Goal: Task Accomplishment & Management: Manage account settings

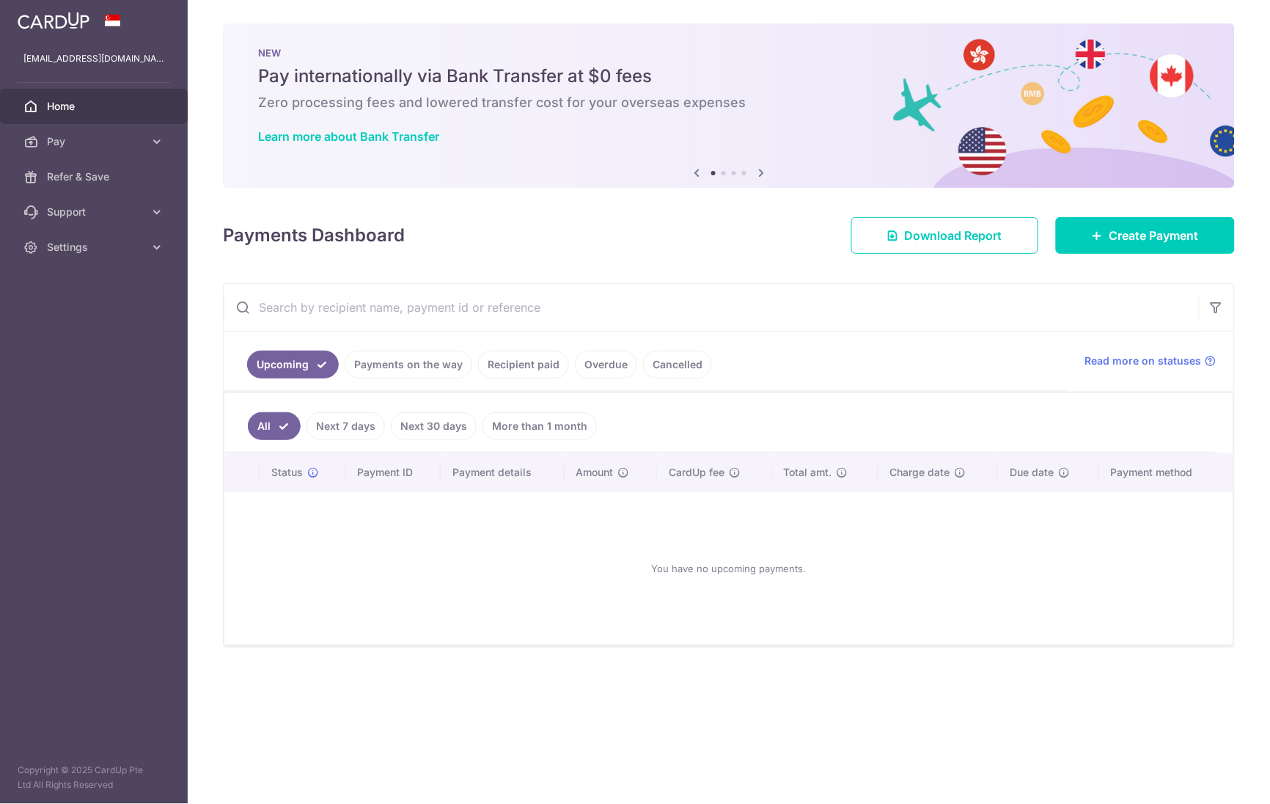
click at [514, 366] on link "Recipient paid" at bounding box center [523, 365] width 91 height 28
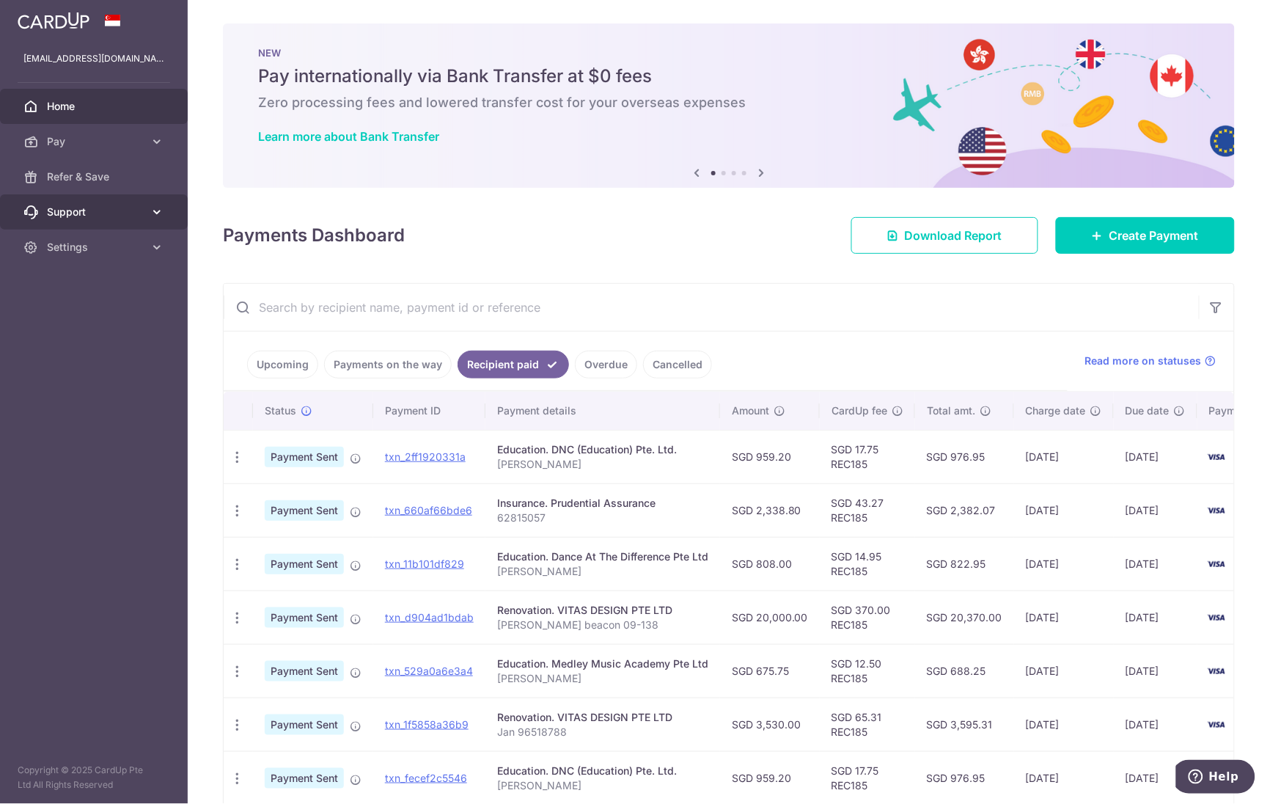
click at [77, 215] on span "Support" at bounding box center [95, 212] width 97 height 15
click at [77, 177] on span "Refer & Save" at bounding box center [95, 176] width 97 height 15
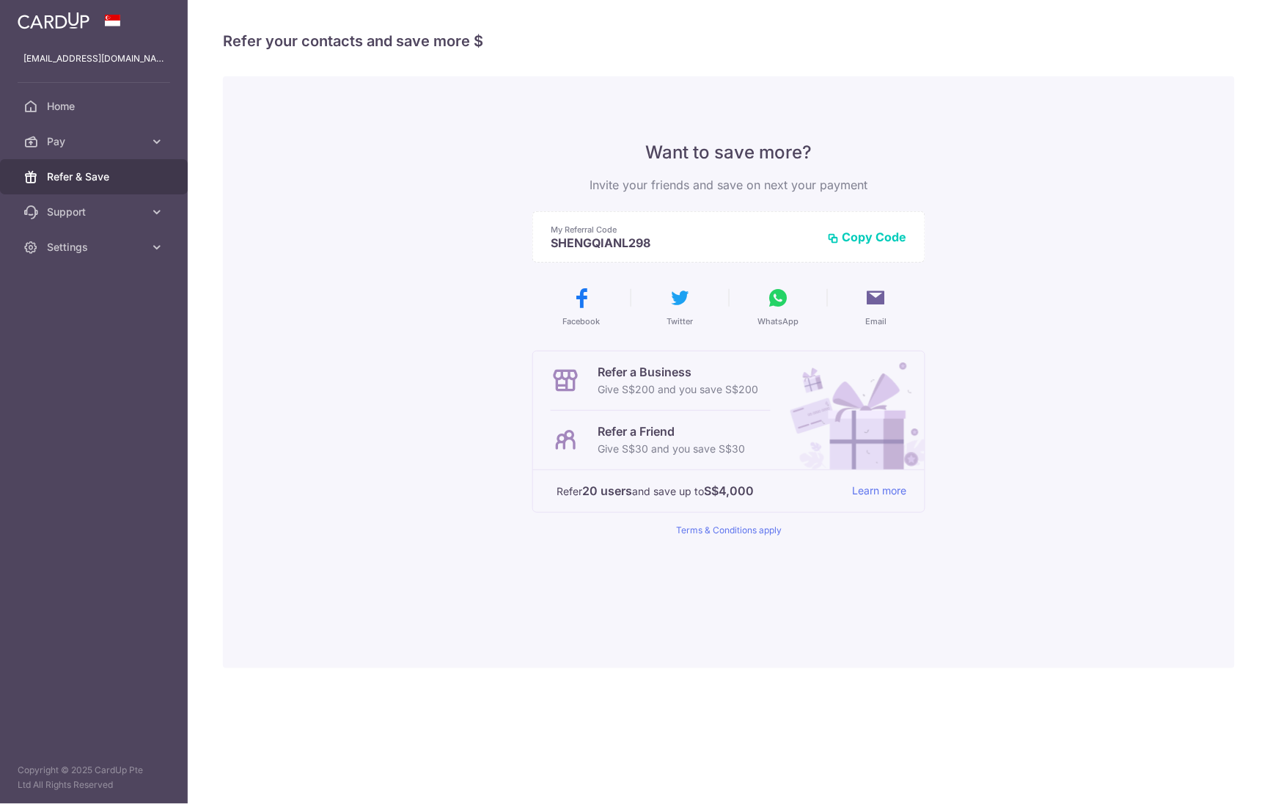
click at [63, 137] on span "Pay" at bounding box center [95, 141] width 97 height 15
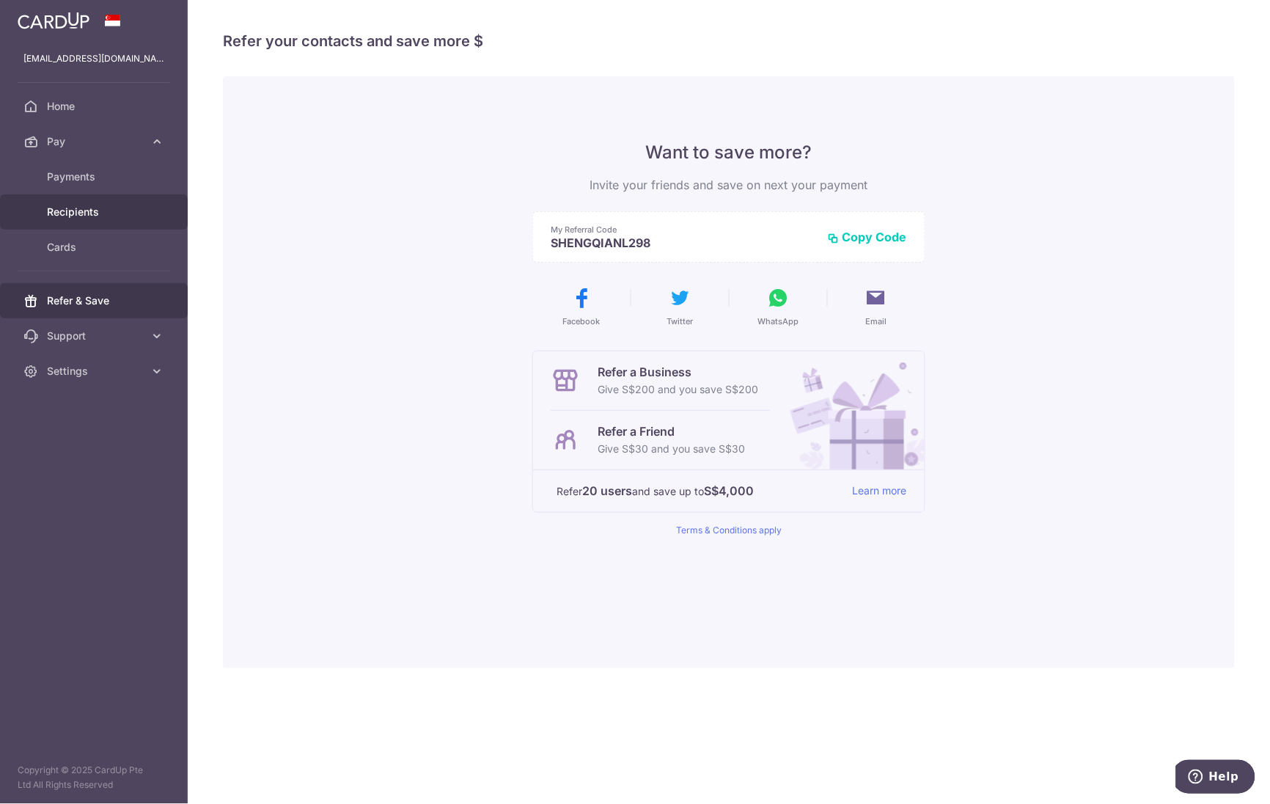
click at [90, 206] on span "Recipients" at bounding box center [95, 212] width 97 height 15
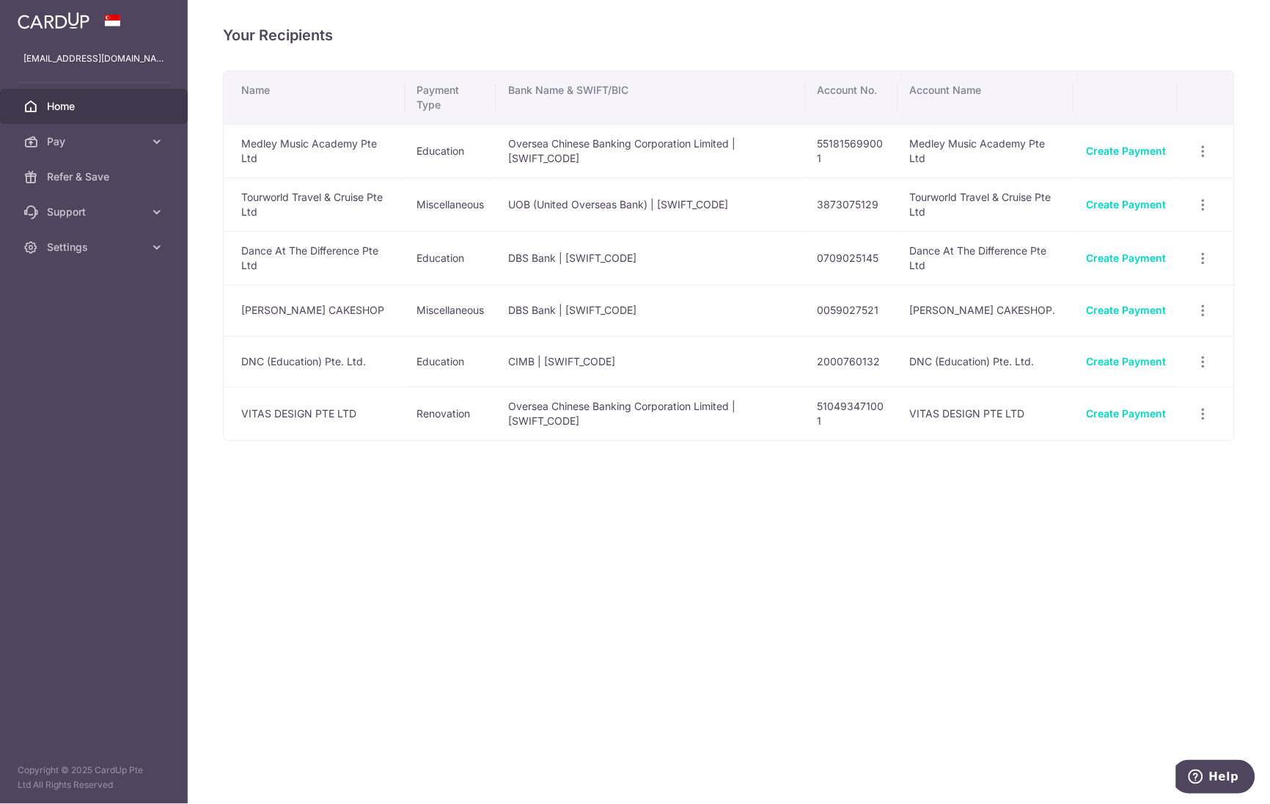
click at [67, 109] on span "Home" at bounding box center [95, 106] width 97 height 15
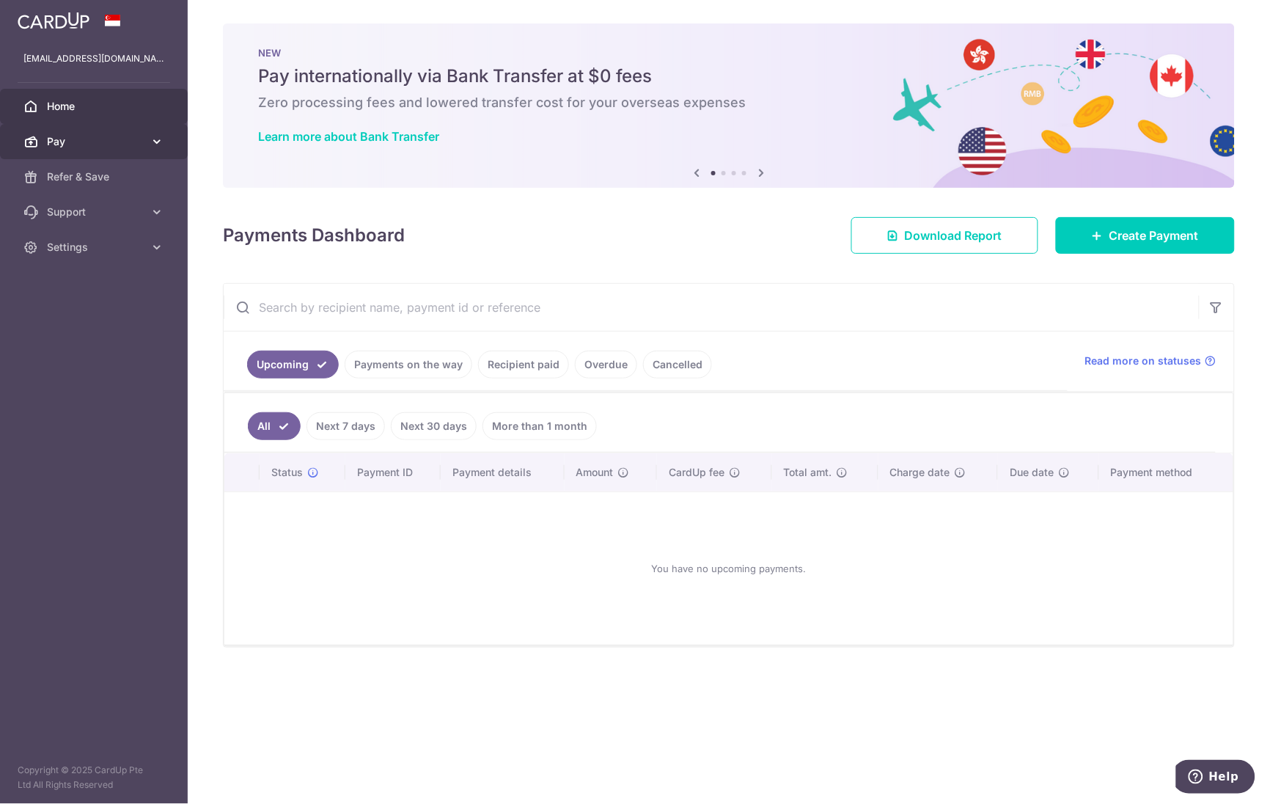
click at [151, 139] on icon at bounding box center [157, 141] width 15 height 15
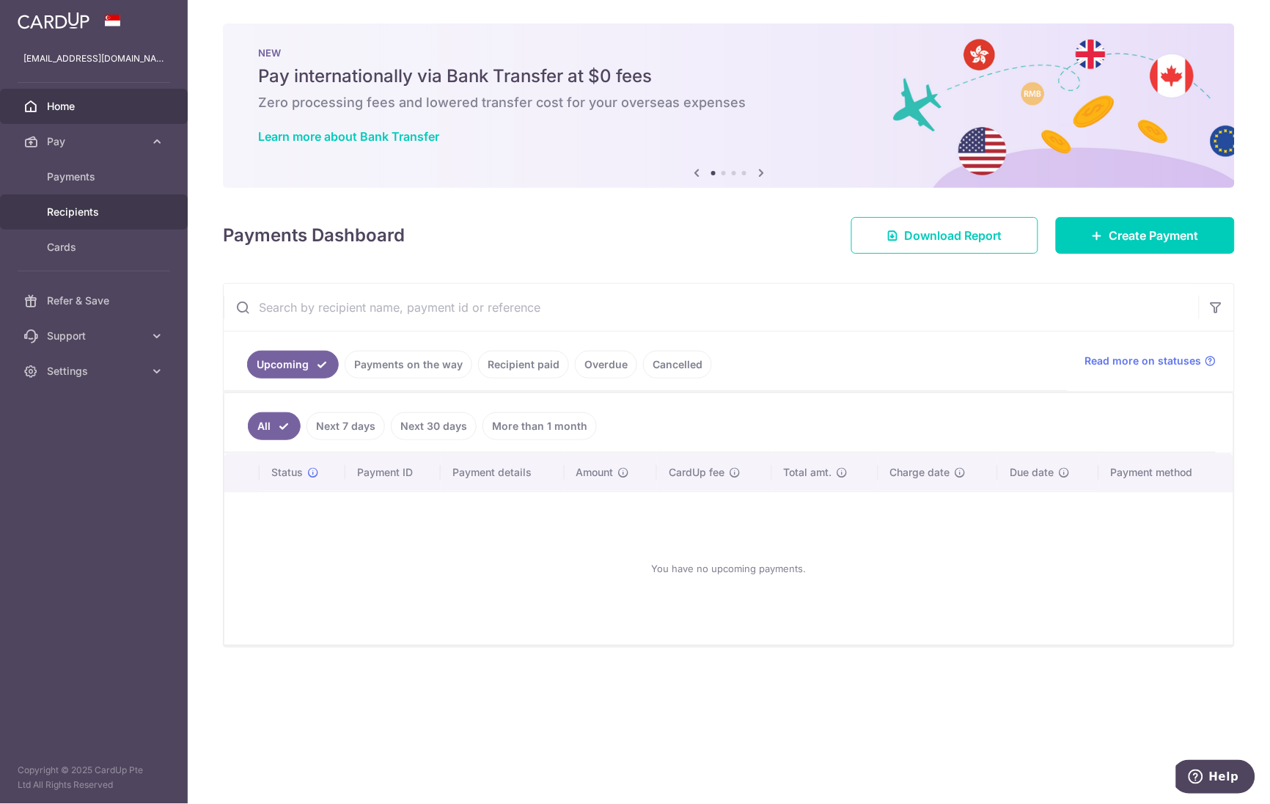
click at [70, 213] on span "Recipients" at bounding box center [95, 212] width 97 height 15
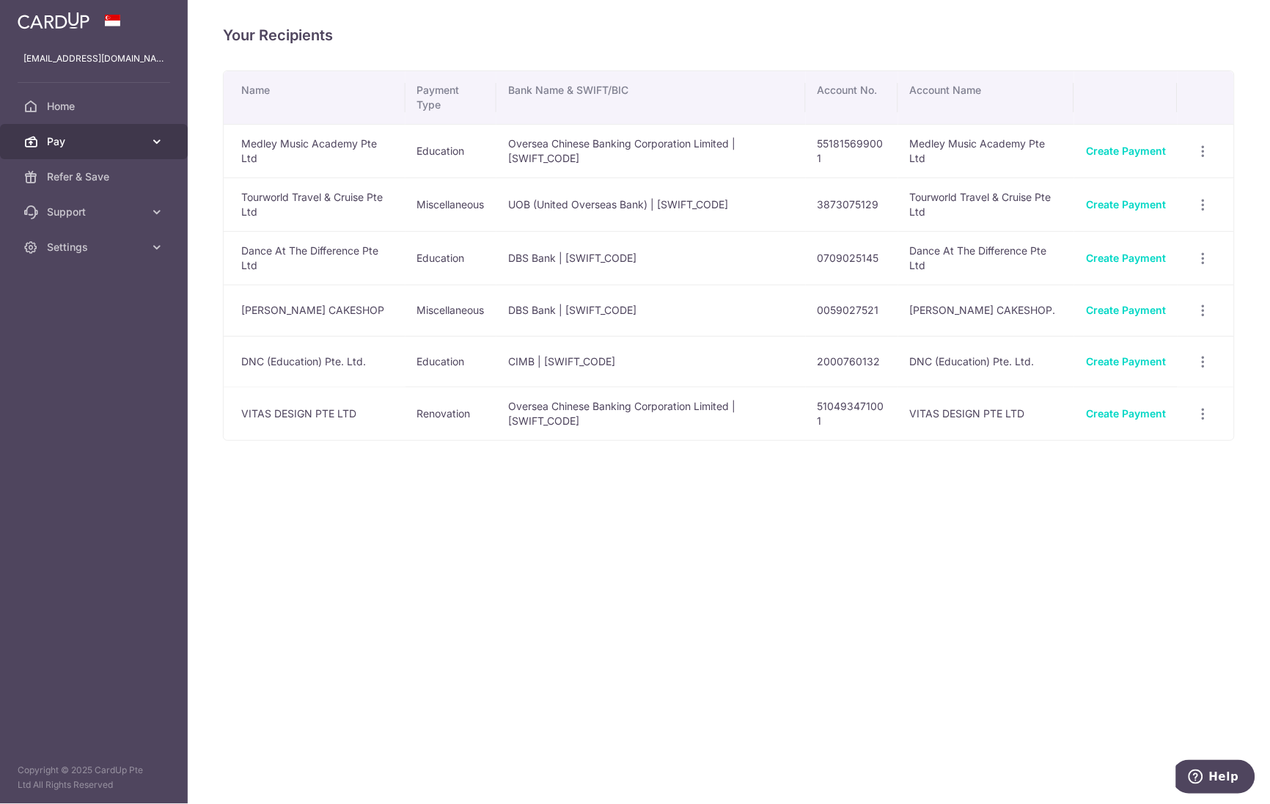
click at [87, 148] on span "Pay" at bounding box center [95, 141] width 97 height 15
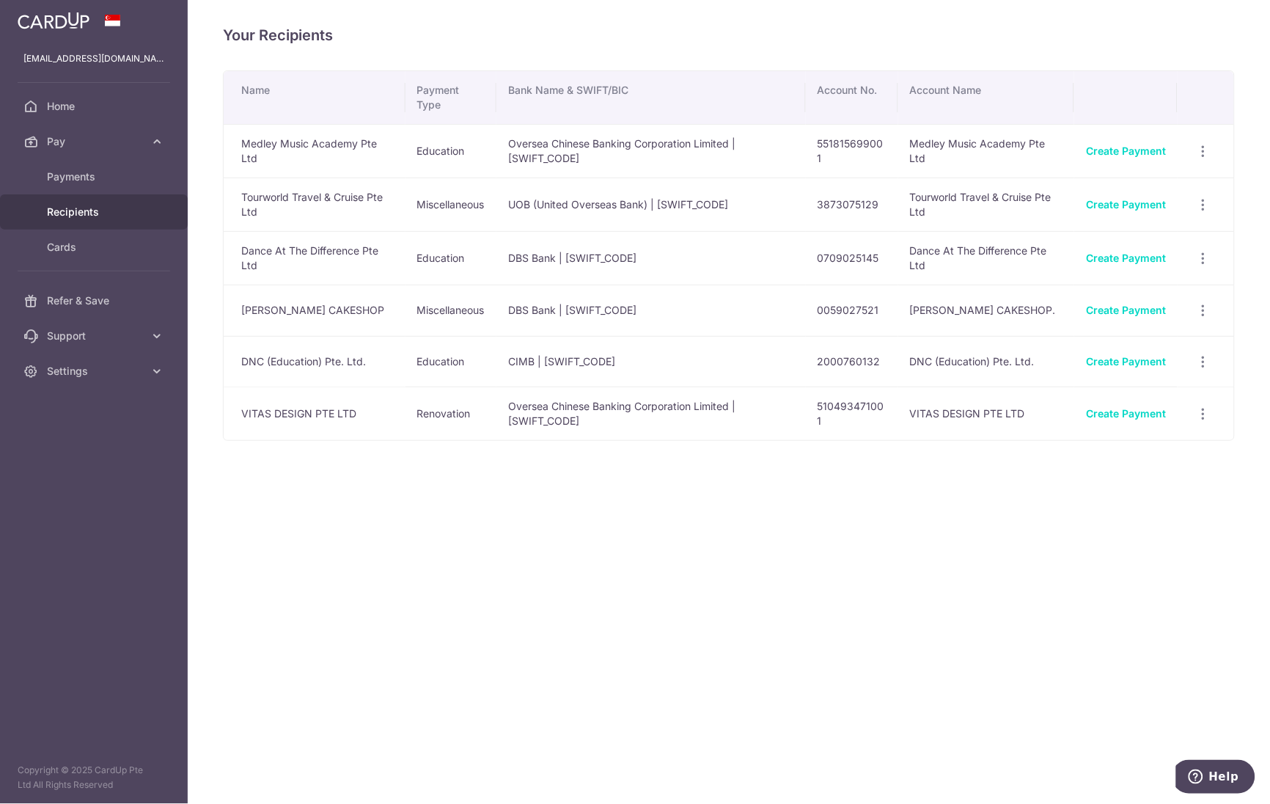
click at [283, 151] on td "Medley Music Academy Pte Ltd" at bounding box center [315, 151] width 182 height 54
click at [52, 191] on link "Payments" at bounding box center [94, 176] width 188 height 35
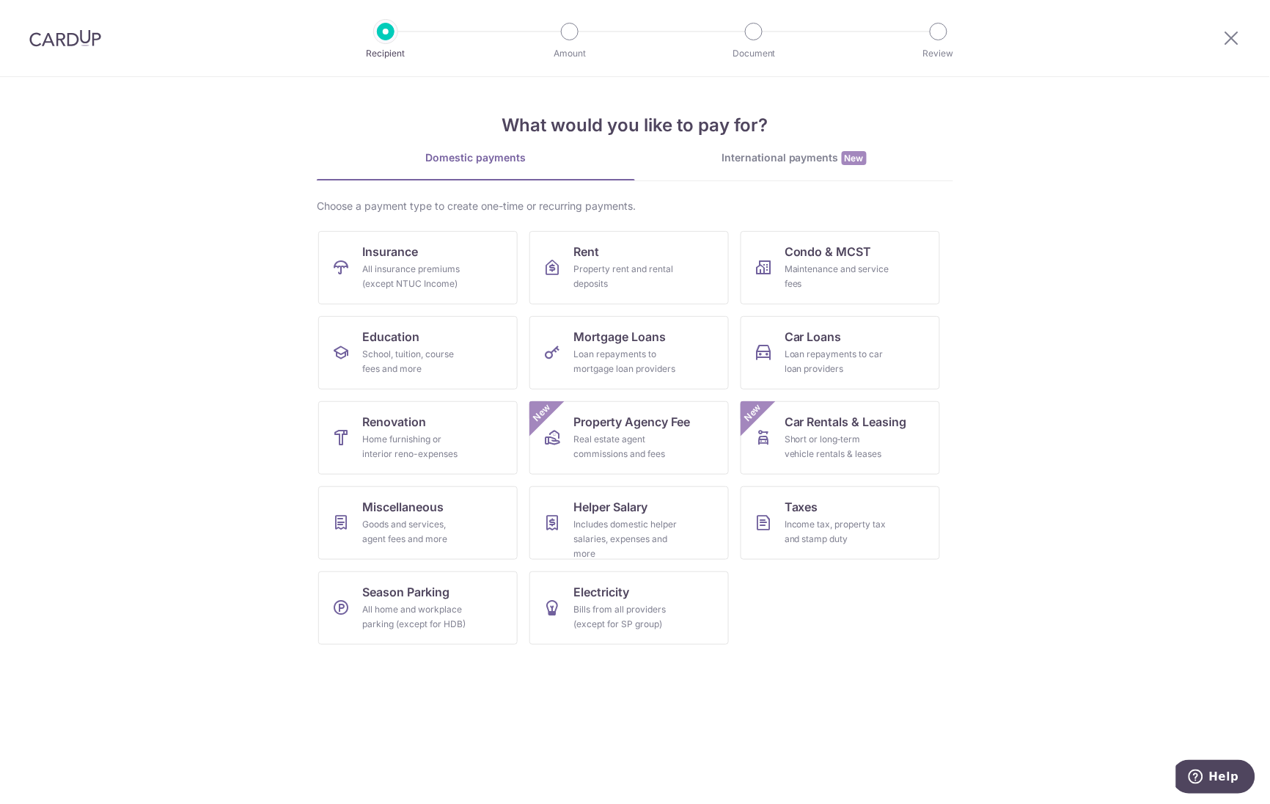
click at [50, 38] on img at bounding box center [65, 38] width 72 height 18
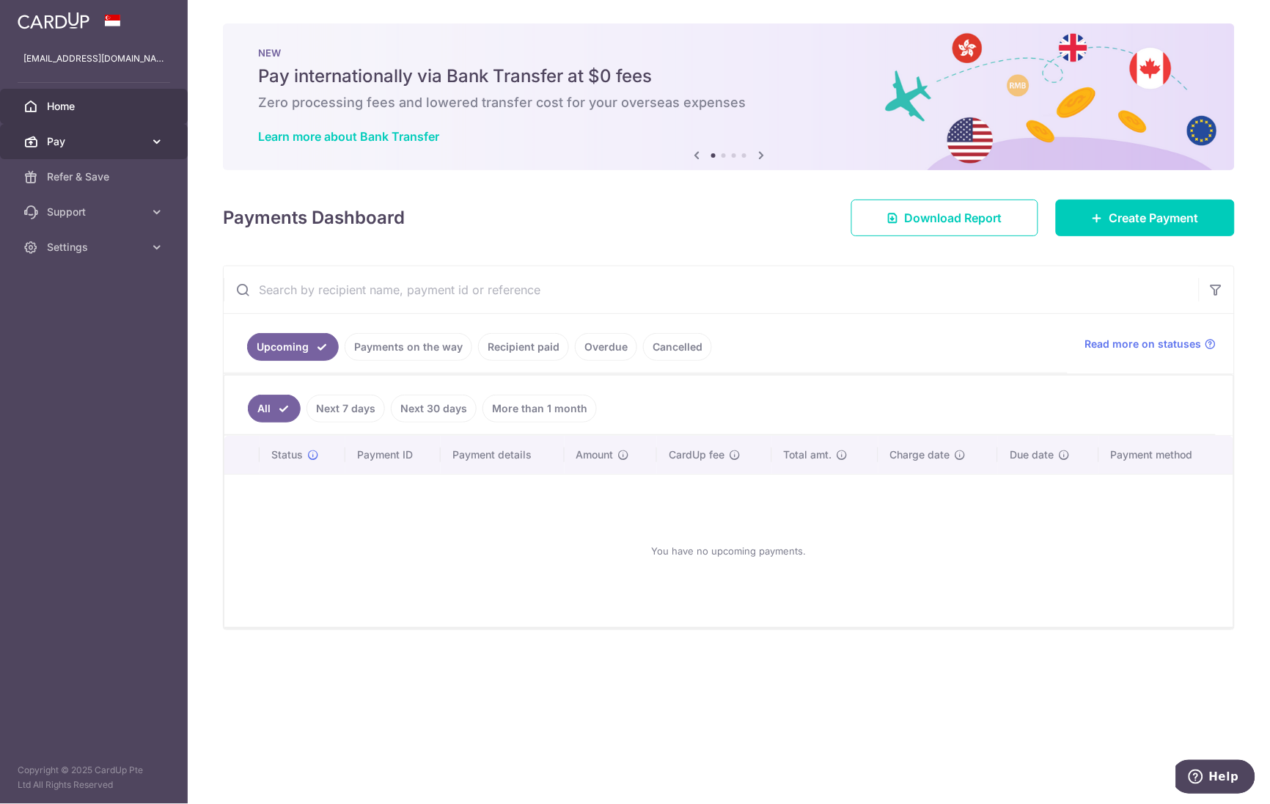
click at [164, 142] on icon at bounding box center [157, 141] width 15 height 15
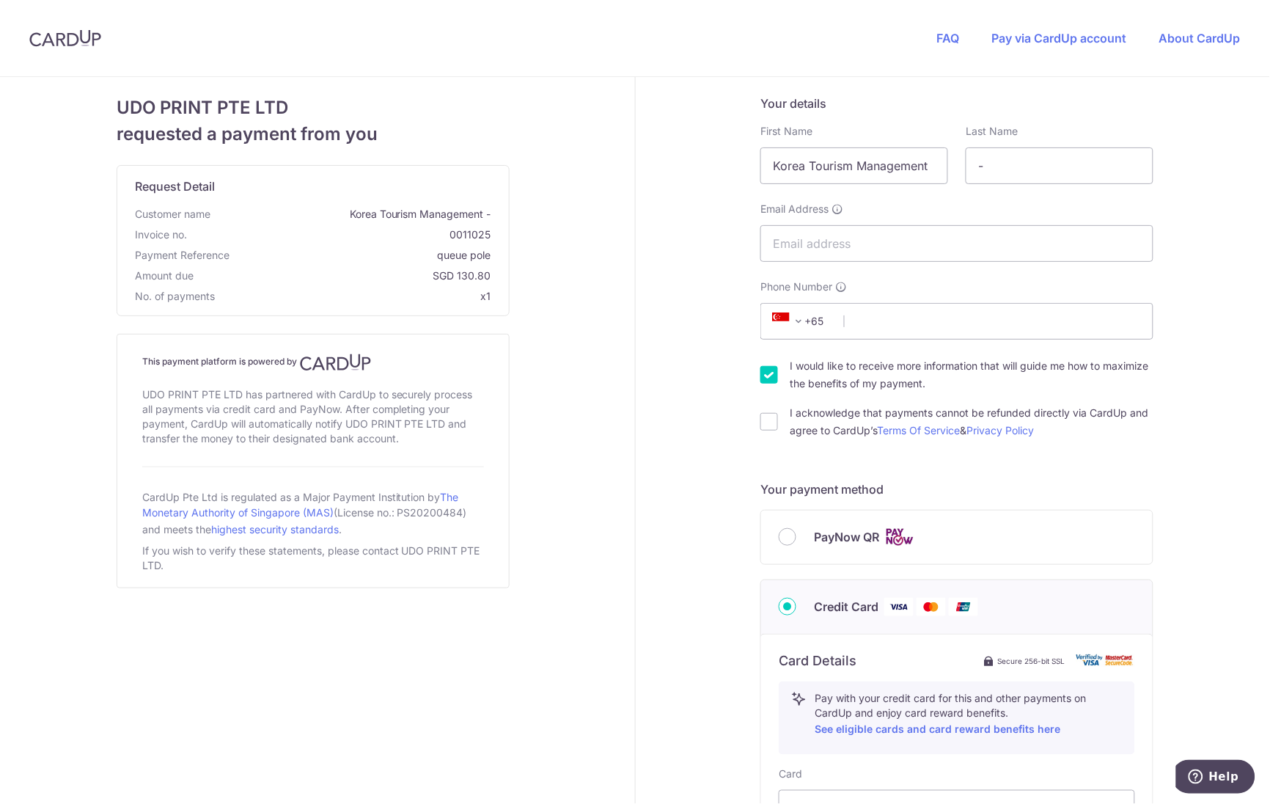
click at [60, 39] on img at bounding box center [65, 38] width 72 height 18
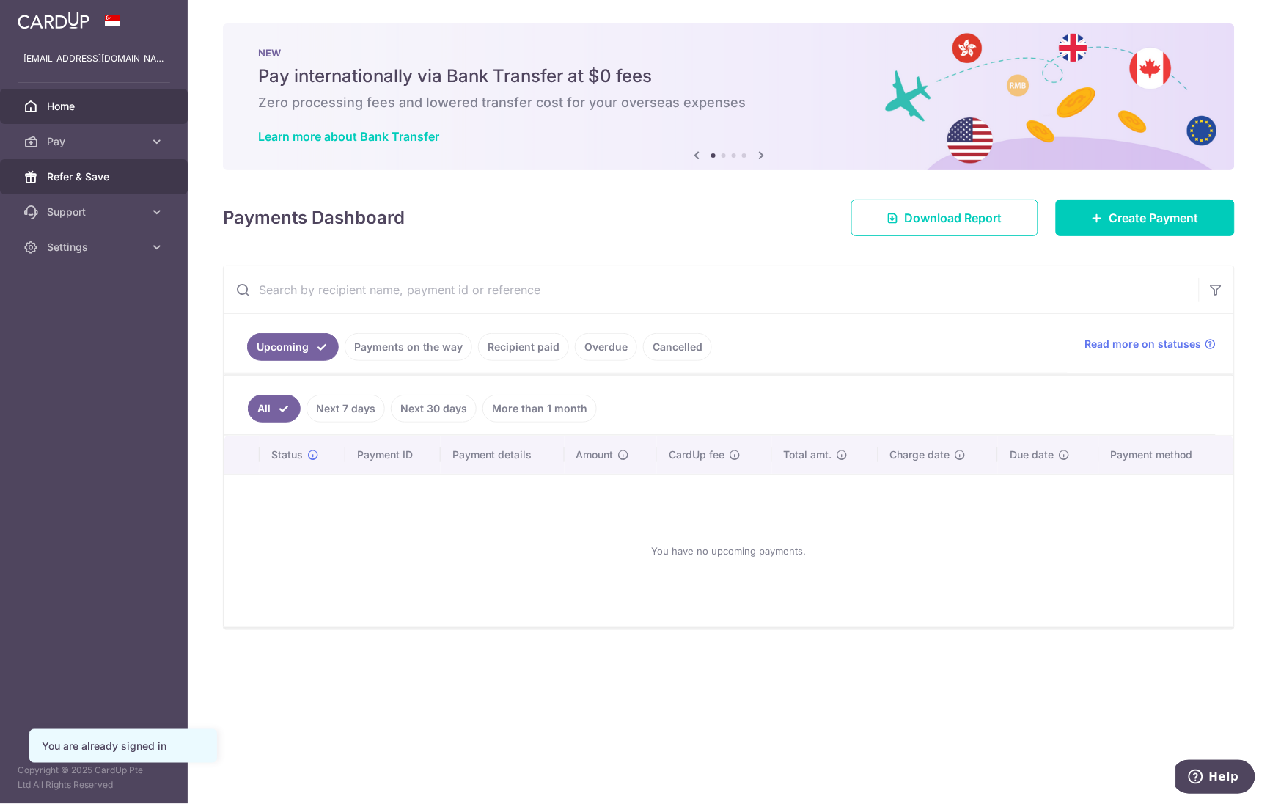
click at [81, 183] on span "Refer & Save" at bounding box center [95, 176] width 97 height 15
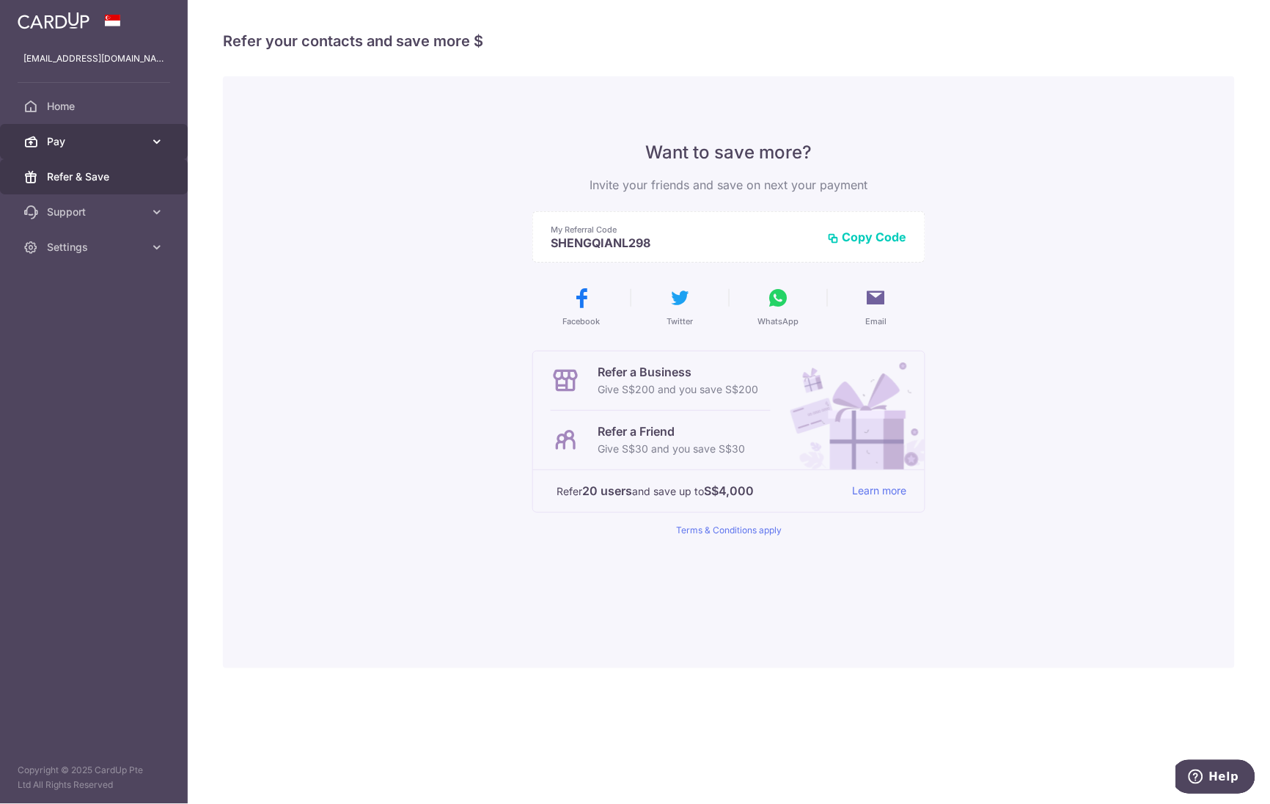
click at [81, 147] on span "Pay" at bounding box center [95, 141] width 97 height 15
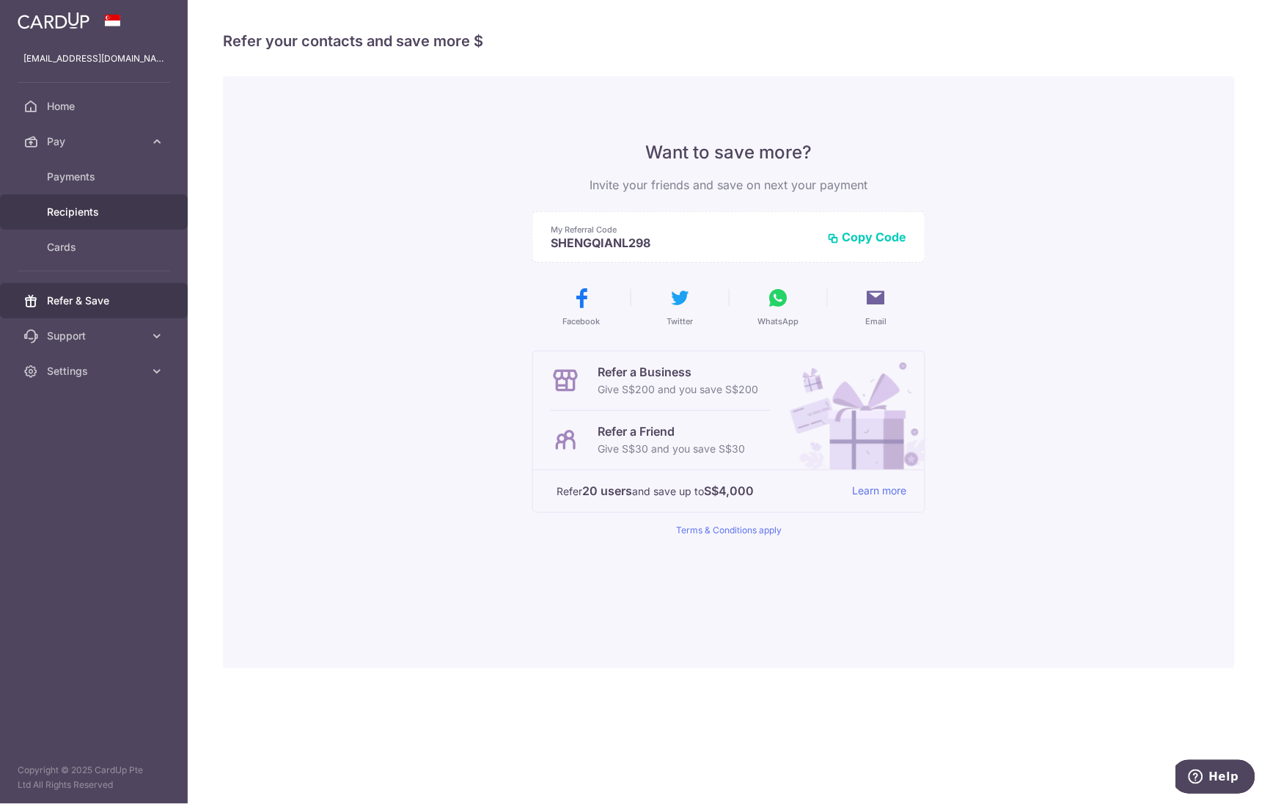
click at [63, 218] on span "Recipients" at bounding box center [95, 212] width 97 height 15
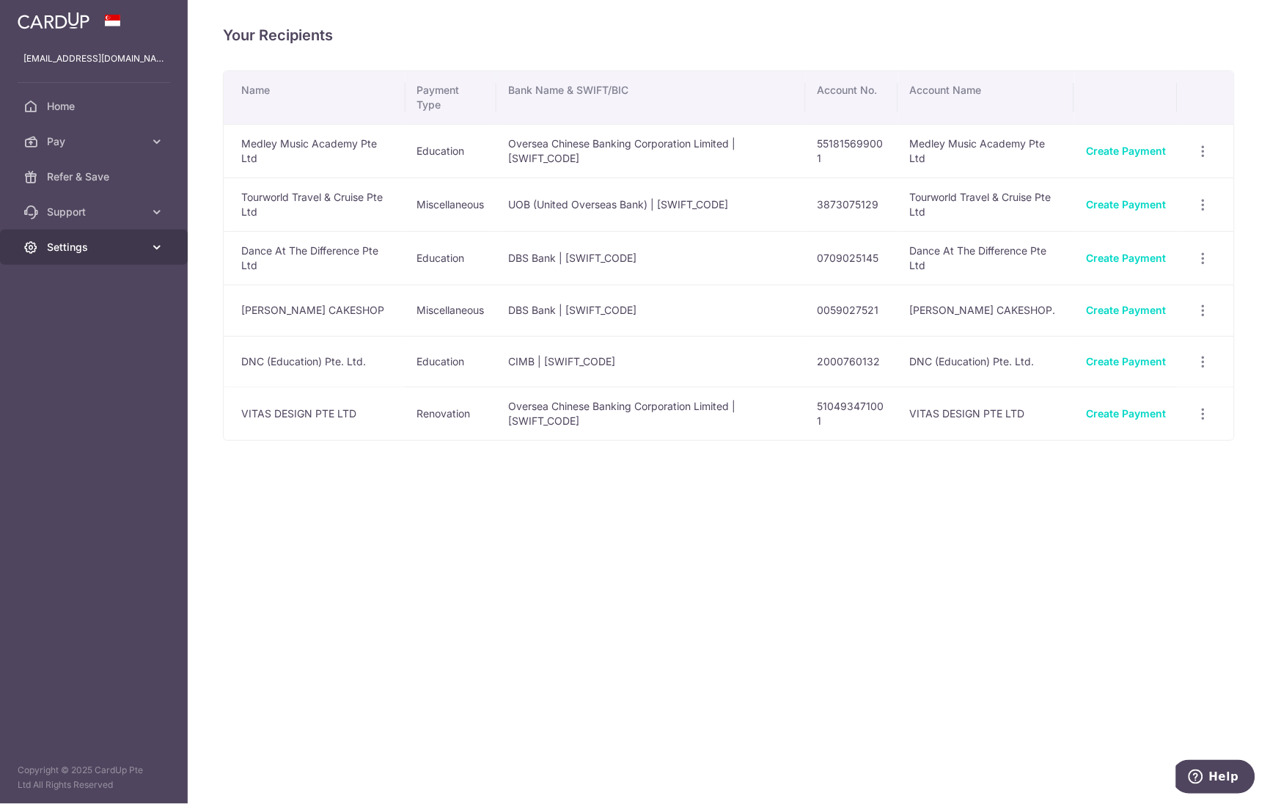
click at [125, 253] on span "Settings" at bounding box center [95, 247] width 97 height 15
click at [55, 311] on span "Logout" at bounding box center [95, 317] width 97 height 15
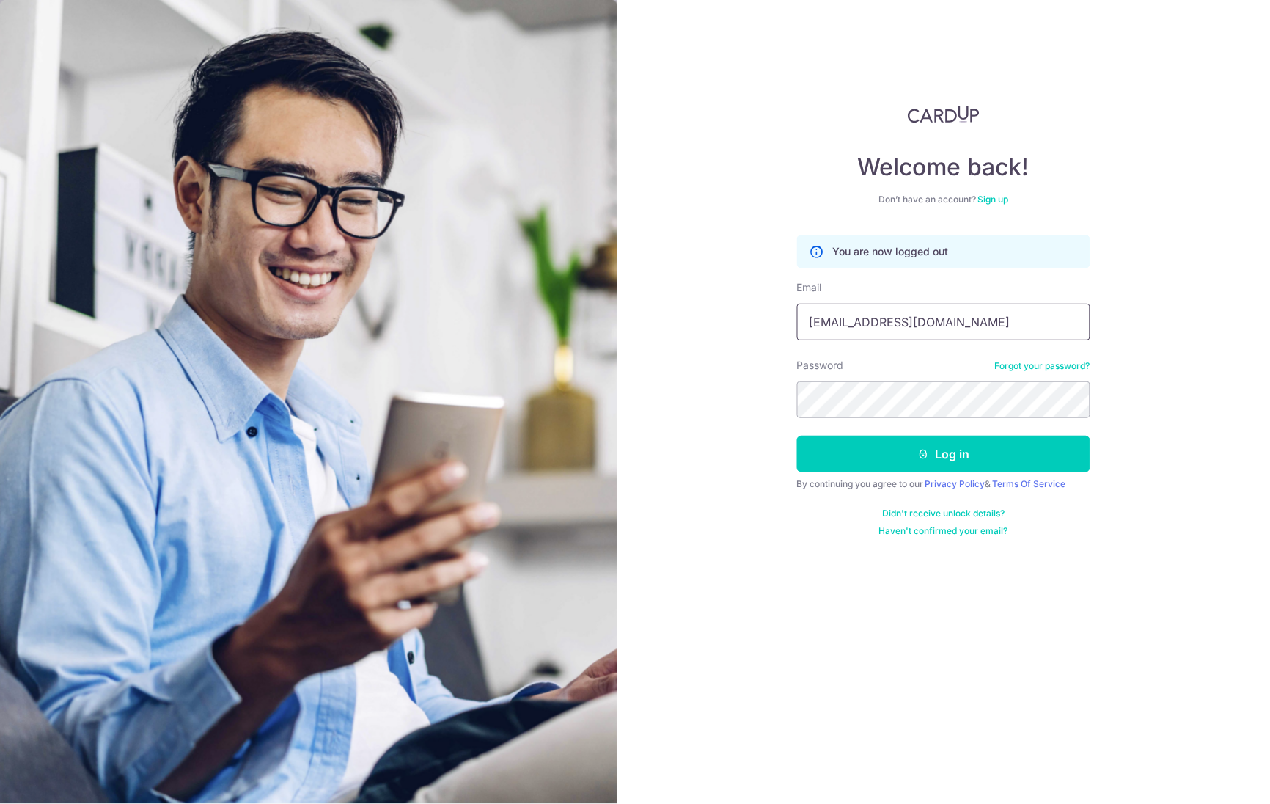
drag, startPoint x: 932, startPoint y: 326, endPoint x: 654, endPoint y: 324, distance: 277.9
click at [654, 324] on div "Welcome back! Don’t have an account? Sign up You are now logged out Email [EMAI…" at bounding box center [943, 402] width 653 height 804
type input "[EMAIL_ADDRESS][DOMAIN_NAME]"
click at [947, 450] on button "Log in" at bounding box center [943, 454] width 293 height 37
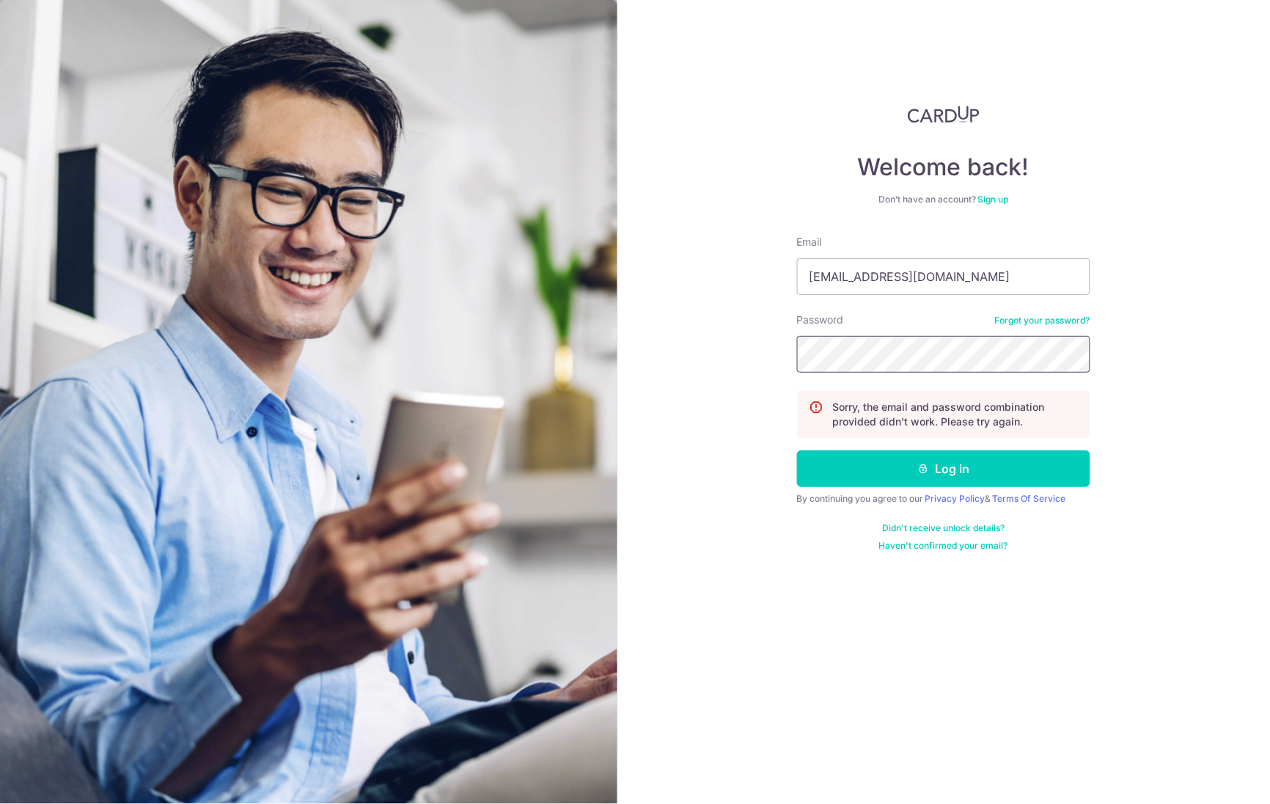
click at [606, 349] on section "Welcome back! Don’t have an account? Sign up Email [EMAIL_ADDRESS][DOMAIN_NAME]…" at bounding box center [635, 402] width 1270 height 804
click at [865, 281] on input "janlin84@gmail.com" at bounding box center [943, 276] width 293 height 37
type input "[EMAIL_ADDRESS][DOMAIN_NAME]"
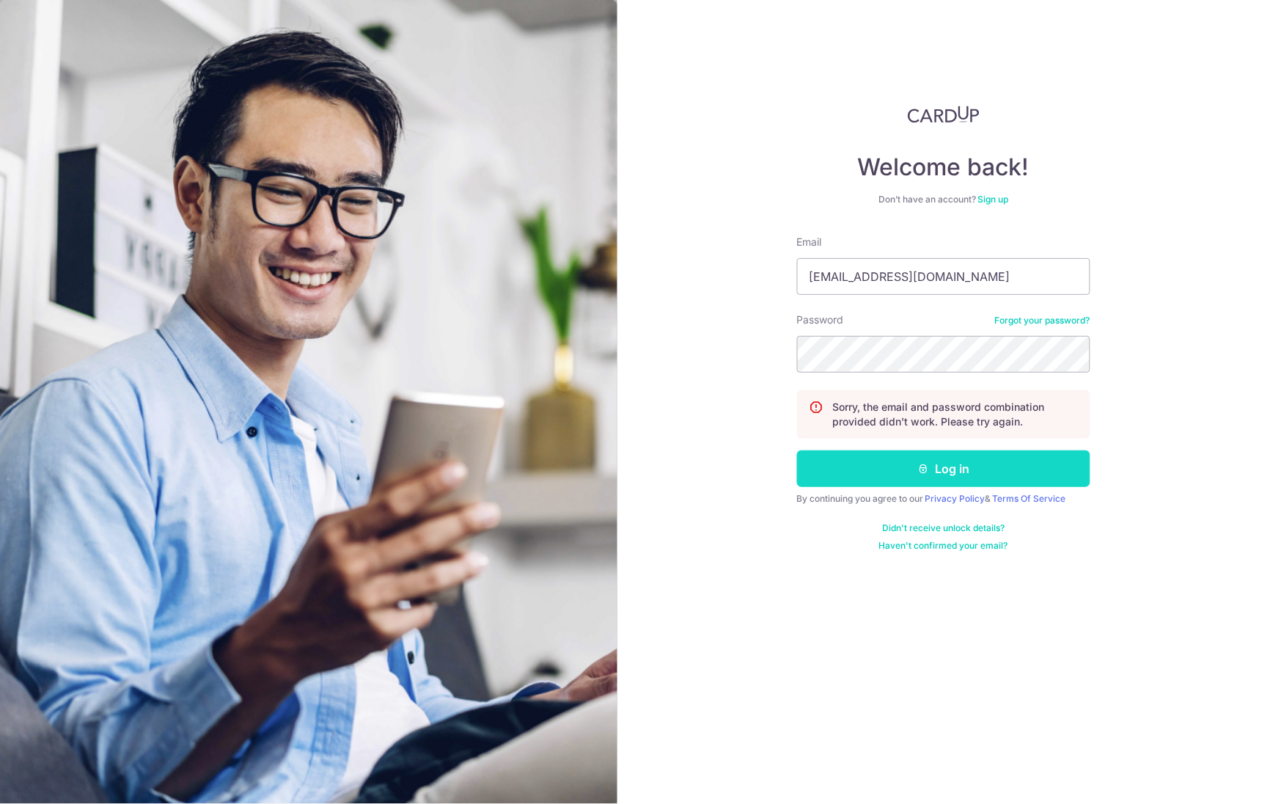
click at [931, 466] on button "Log in" at bounding box center [943, 468] width 293 height 37
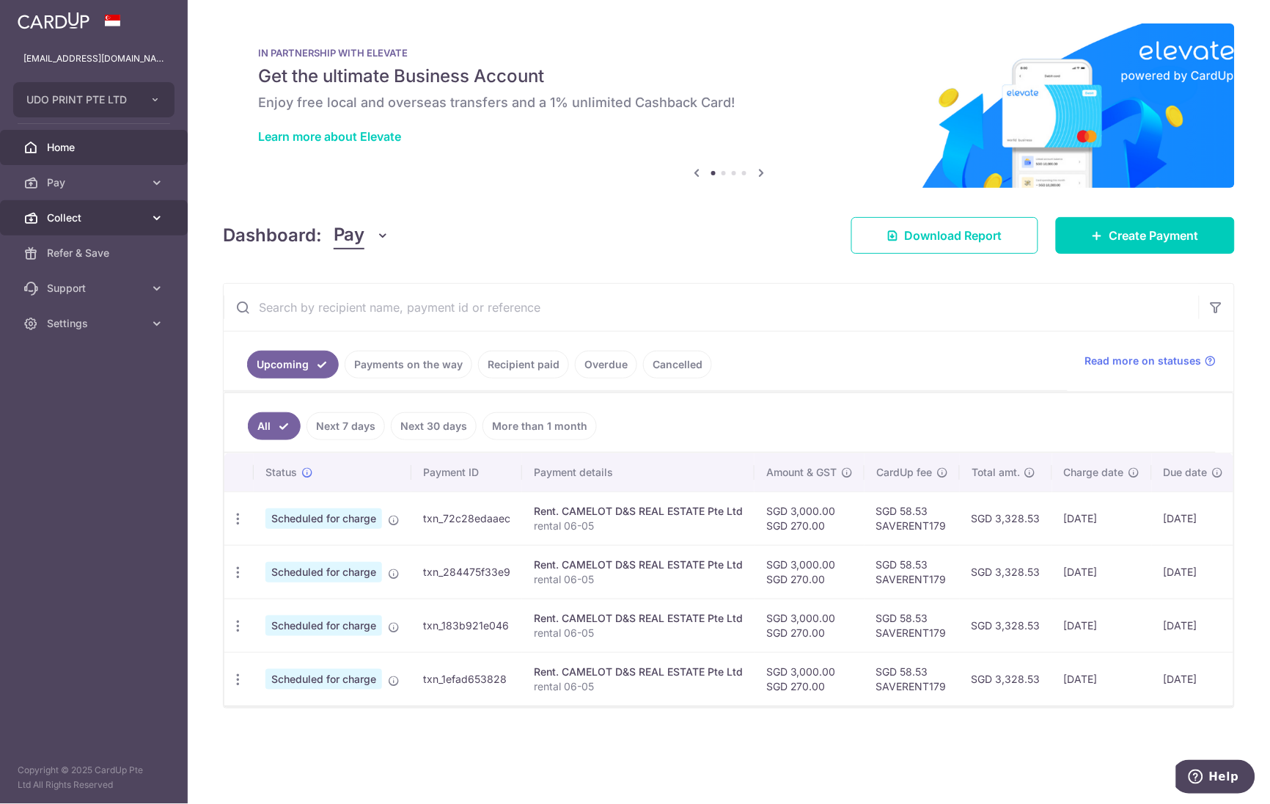
click at [76, 214] on span "Collect" at bounding box center [95, 217] width 97 height 15
